Goal: Task Accomplishment & Management: Use online tool/utility

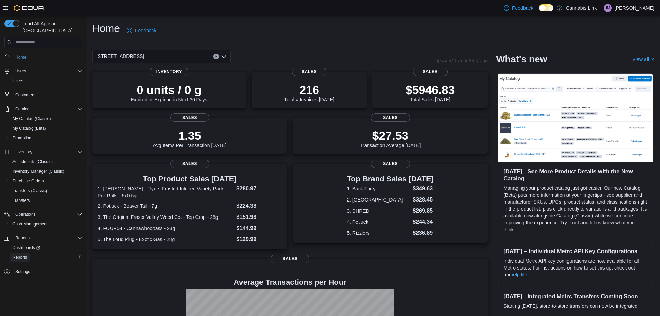
click at [24, 254] on span "Reports" at bounding box center [19, 257] width 15 height 6
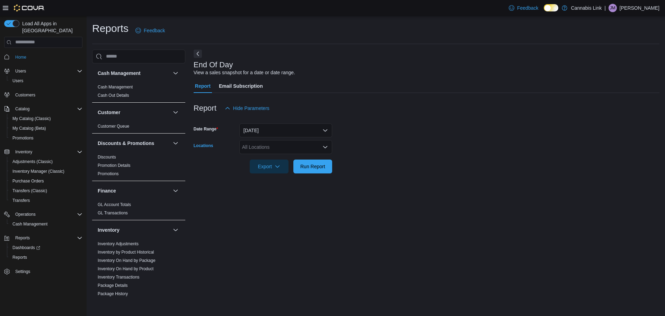
click at [253, 145] on div "All Locations" at bounding box center [286, 147] width 93 height 14
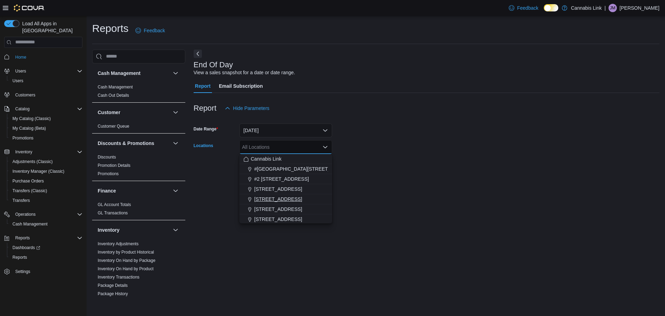
click at [271, 203] on button "[STREET_ADDRESS]" at bounding box center [286, 199] width 93 height 10
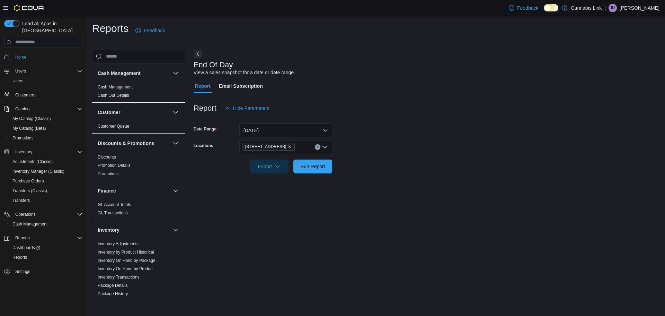
click at [338, 188] on div "End Of Day View a sales snapshot for a date or date range. Report Email Subscri…" at bounding box center [427, 175] width 466 height 251
click at [323, 167] on span "Run Report" at bounding box center [313, 166] width 25 height 7
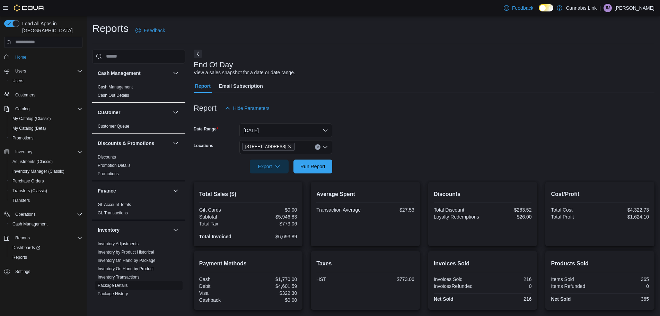
click at [159, 284] on span "Package Details" at bounding box center [139, 285] width 88 height 8
click at [277, 168] on icon "button" at bounding box center [278, 166] width 6 height 6
click at [313, 164] on span "Run Report" at bounding box center [313, 166] width 25 height 7
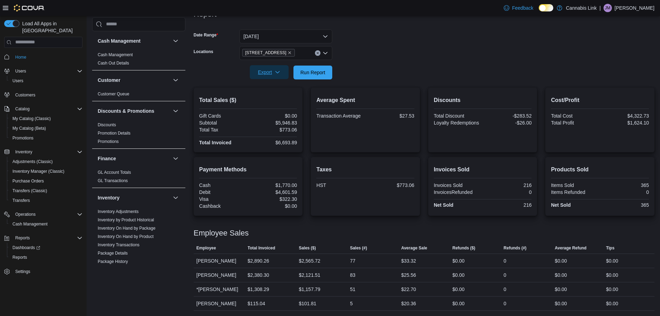
scroll to position [94, 0]
click at [277, 68] on span "Export" at bounding box center [269, 72] width 31 height 14
click at [277, 97] on span "Export to Pdf" at bounding box center [270, 100] width 31 height 6
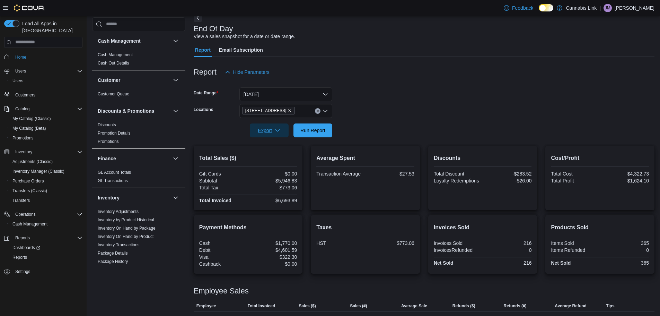
scroll to position [0, 0]
